Goal: Information Seeking & Learning: Learn about a topic

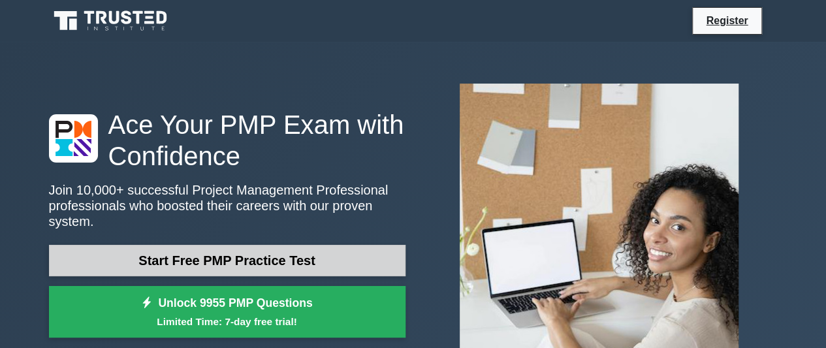
click at [274, 253] on link "Start Free PMP Practice Test" at bounding box center [227, 260] width 357 height 31
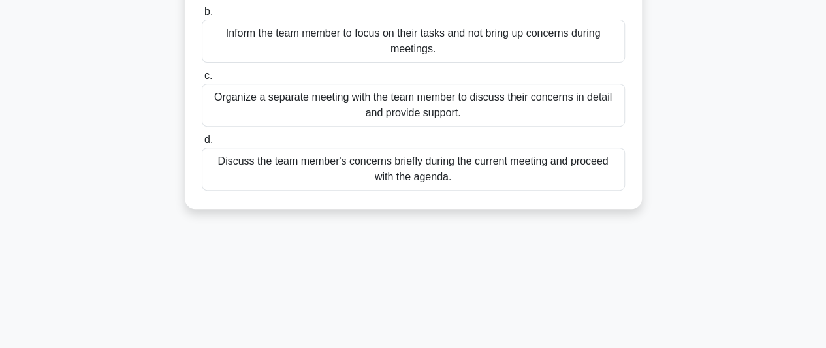
scroll to position [235, 0]
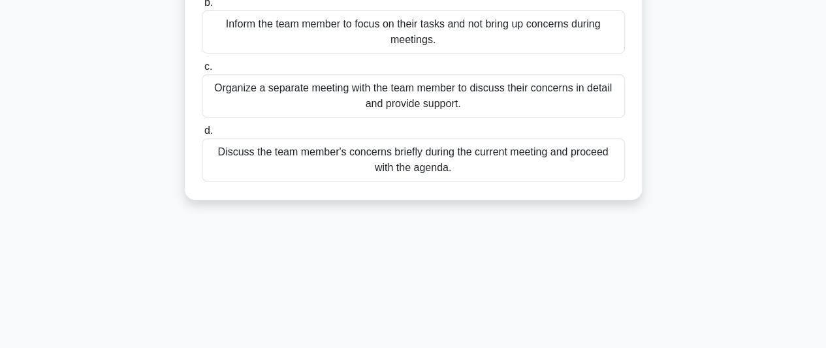
click at [366, 90] on div "Organize a separate meeting with the team member to discuss their concerns in d…" at bounding box center [413, 95] width 423 height 43
click at [202, 71] on input "c. Organize a separate meeting with the team member to discuss their concerns i…" at bounding box center [202, 67] width 0 height 8
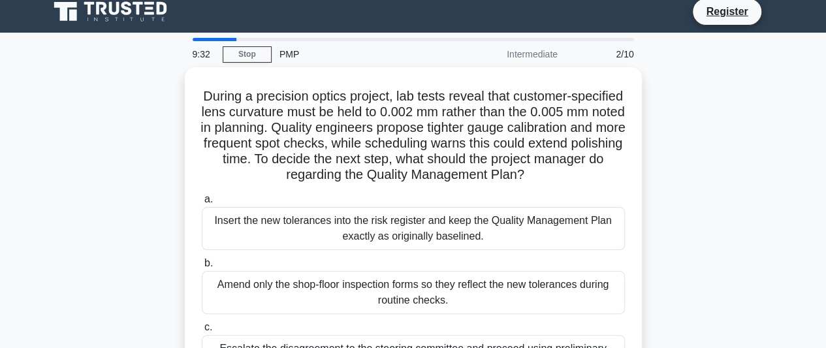
scroll to position [0, 0]
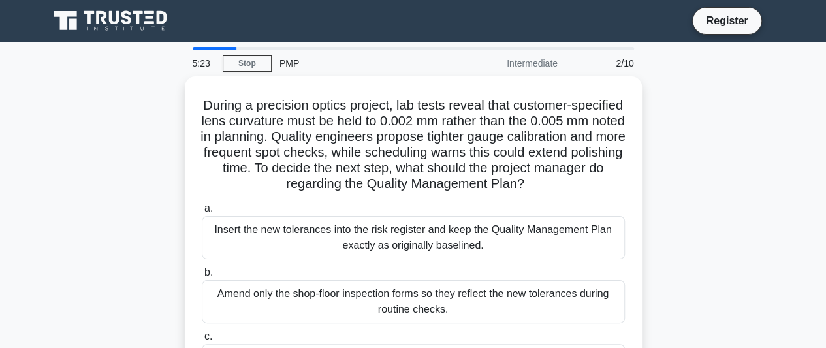
click at [748, 117] on div "During a precision optics project, lab tests reveal that customer-specified len…" at bounding box center [413, 280] width 744 height 409
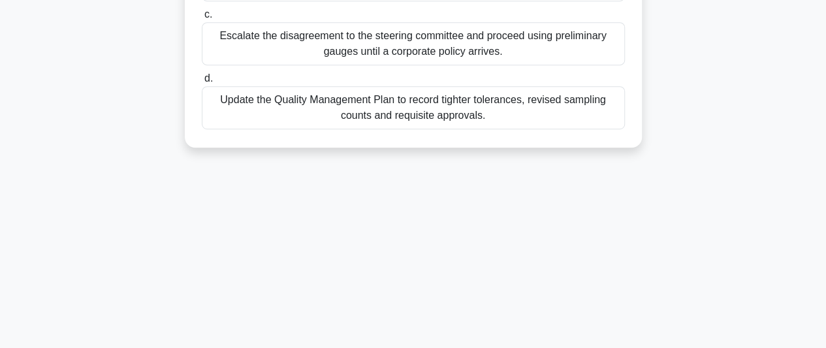
scroll to position [357, 0]
